Goal: Task Accomplishment & Management: Manage account settings

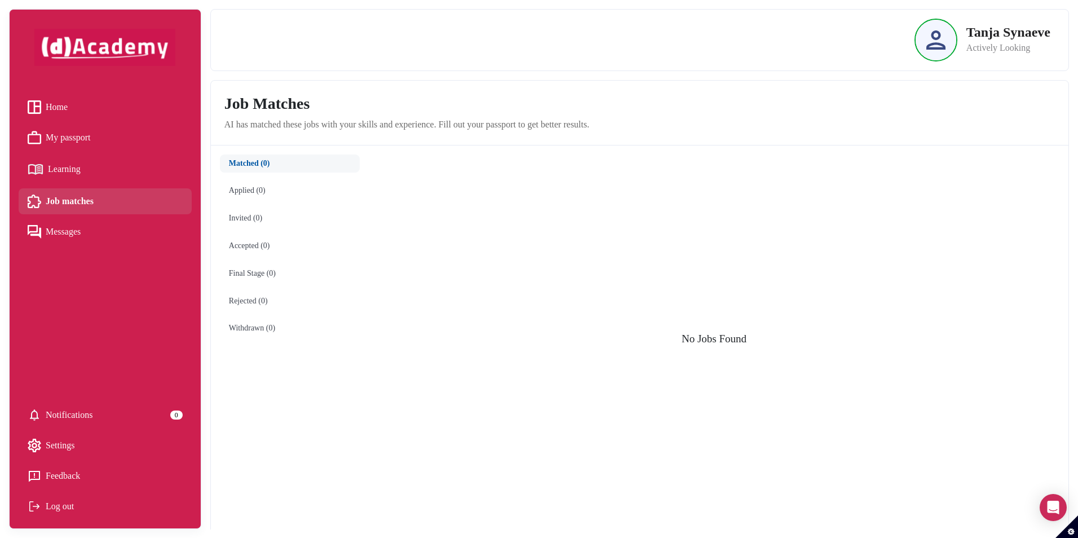
click at [990, 54] on p "Actively Looking" at bounding box center [1009, 48] width 84 height 14
click at [995, 42] on p "Actively Looking" at bounding box center [1009, 48] width 84 height 14
click at [1020, 32] on p "Tanja Synaeve" at bounding box center [1009, 32] width 84 height 14
click at [946, 44] on div at bounding box center [936, 40] width 41 height 41
click at [57, 438] on span "Settings" at bounding box center [60, 445] width 29 height 17
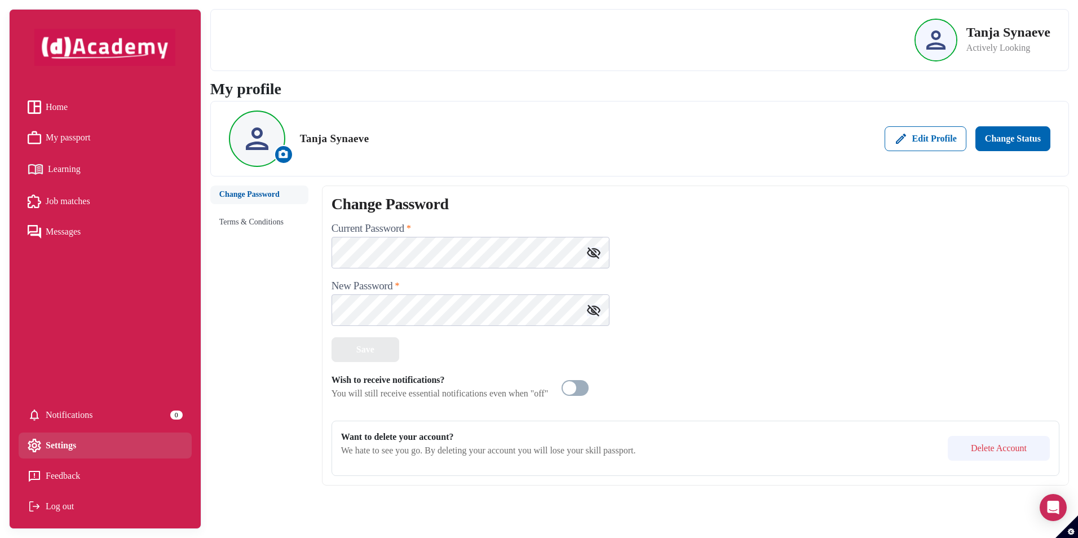
click at [983, 444] on button "Delete Account" at bounding box center [999, 448] width 102 height 25
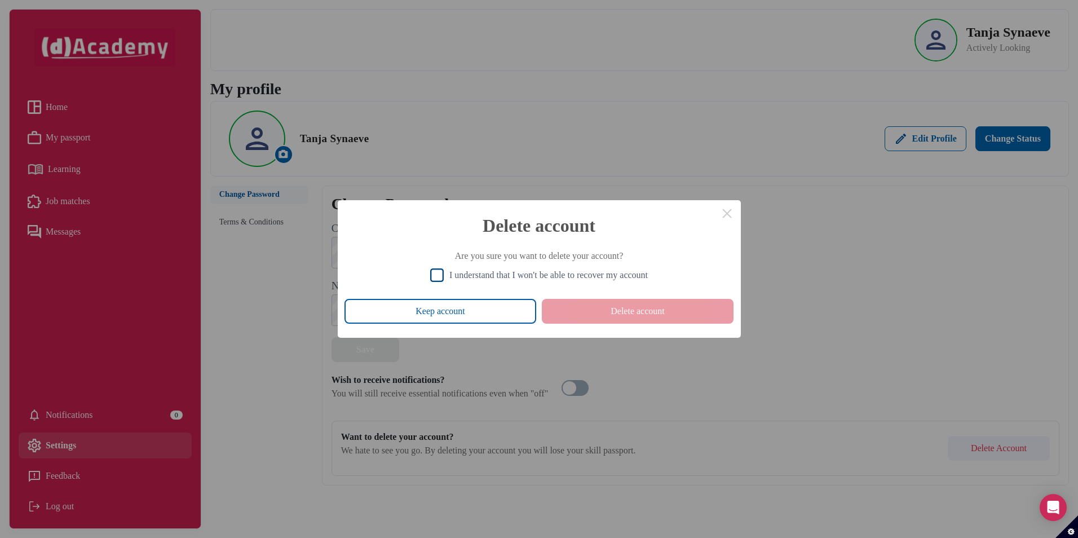
click at [469, 276] on div "I understand that I won't be able to recover my account" at bounding box center [548, 275] width 198 height 10
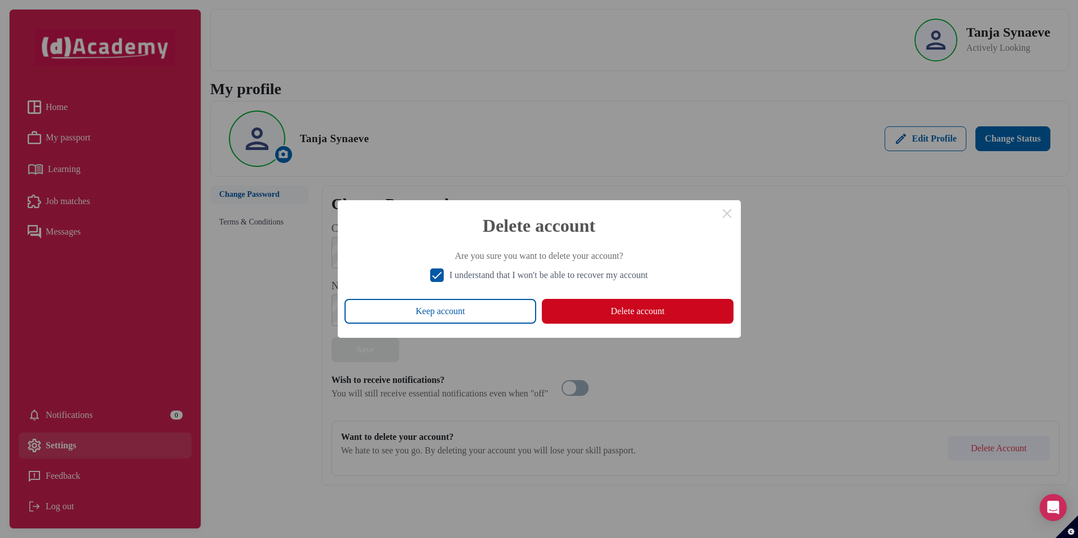
click at [643, 312] on button "Delete account" at bounding box center [638, 311] width 192 height 25
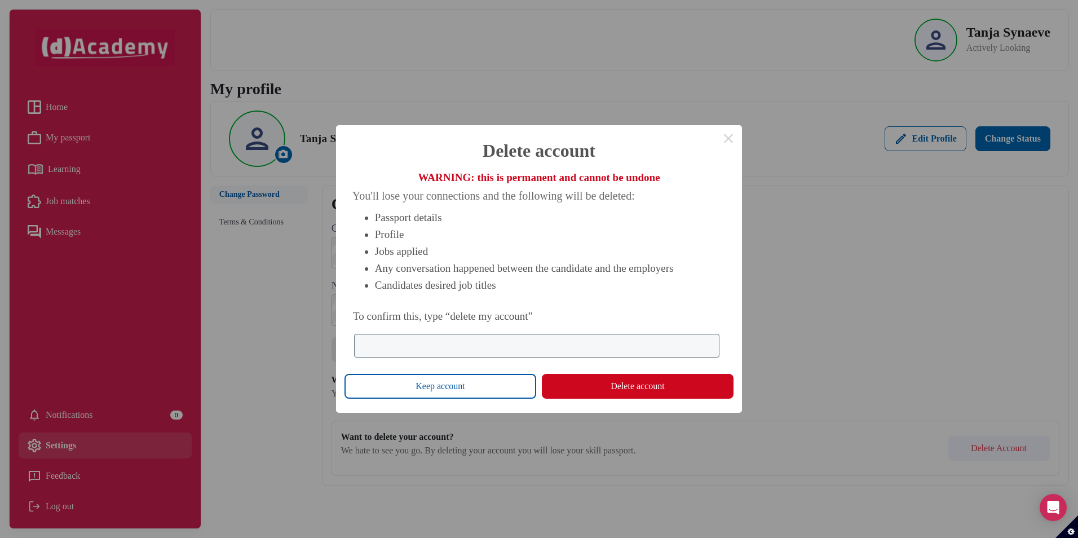
click at [505, 342] on input "To confirm this, type “delete my account”" at bounding box center [536, 346] width 365 height 24
type input "*"
click at [634, 388] on button "Delete account" at bounding box center [638, 386] width 192 height 25
click at [365, 345] on input "**********" at bounding box center [536, 346] width 365 height 24
type input "**********"
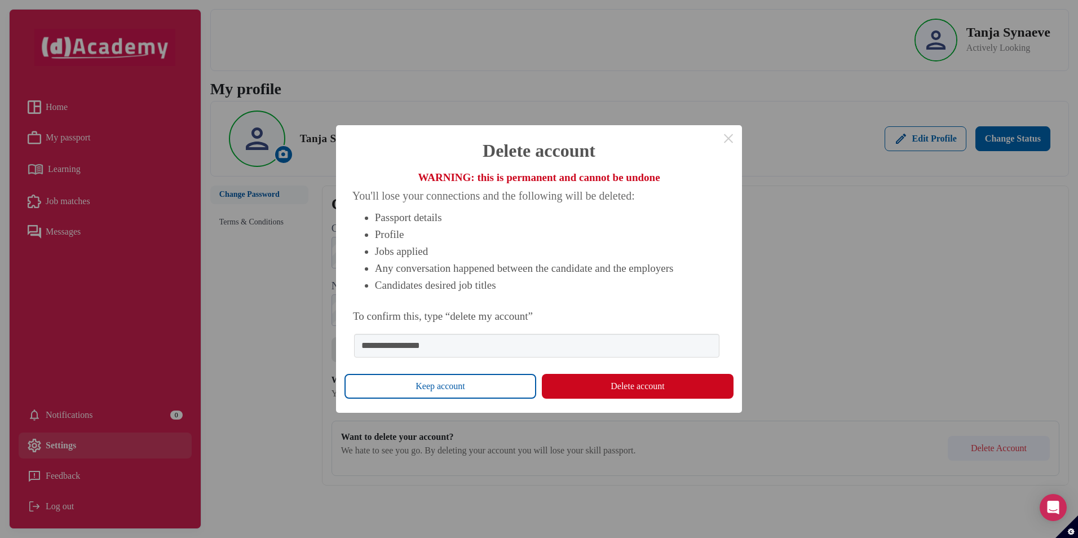
click at [648, 392] on button "Delete account" at bounding box center [638, 386] width 192 height 25
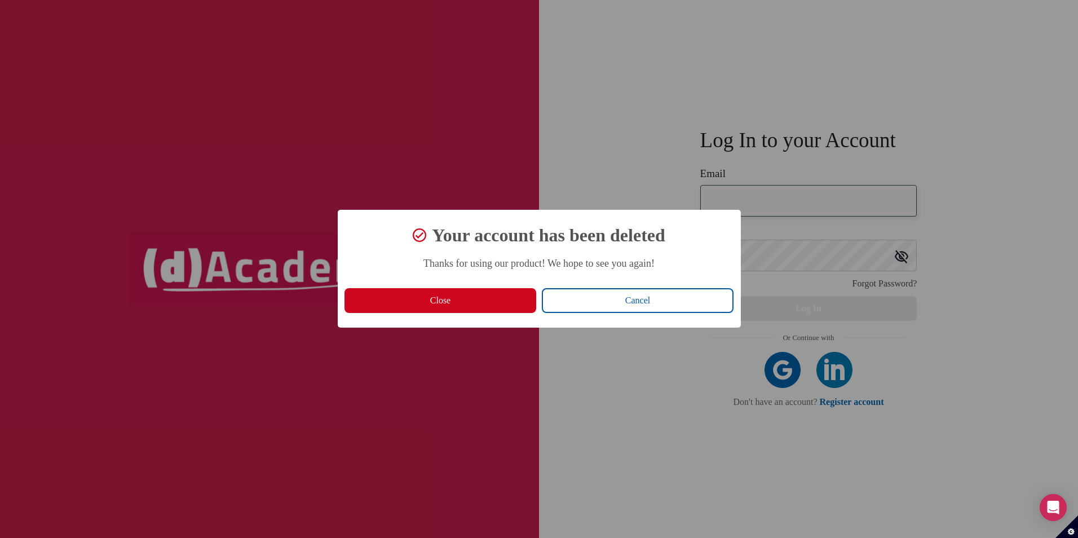
type input "**********"
click at [466, 302] on button "Close" at bounding box center [441, 300] width 192 height 25
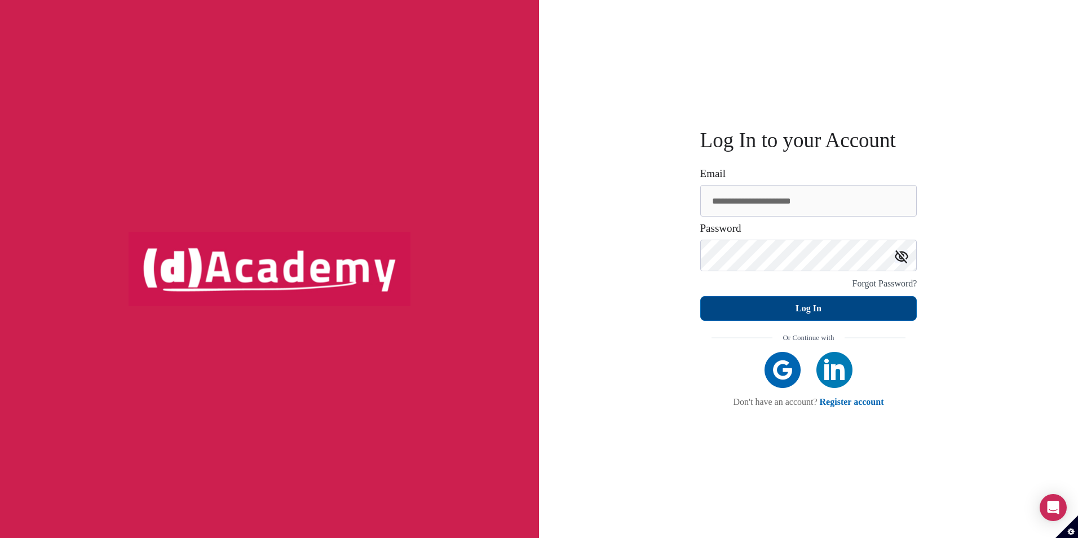
click at [819, 312] on div "Log In" at bounding box center [809, 309] width 26 height 14
